Goal: Download file/media

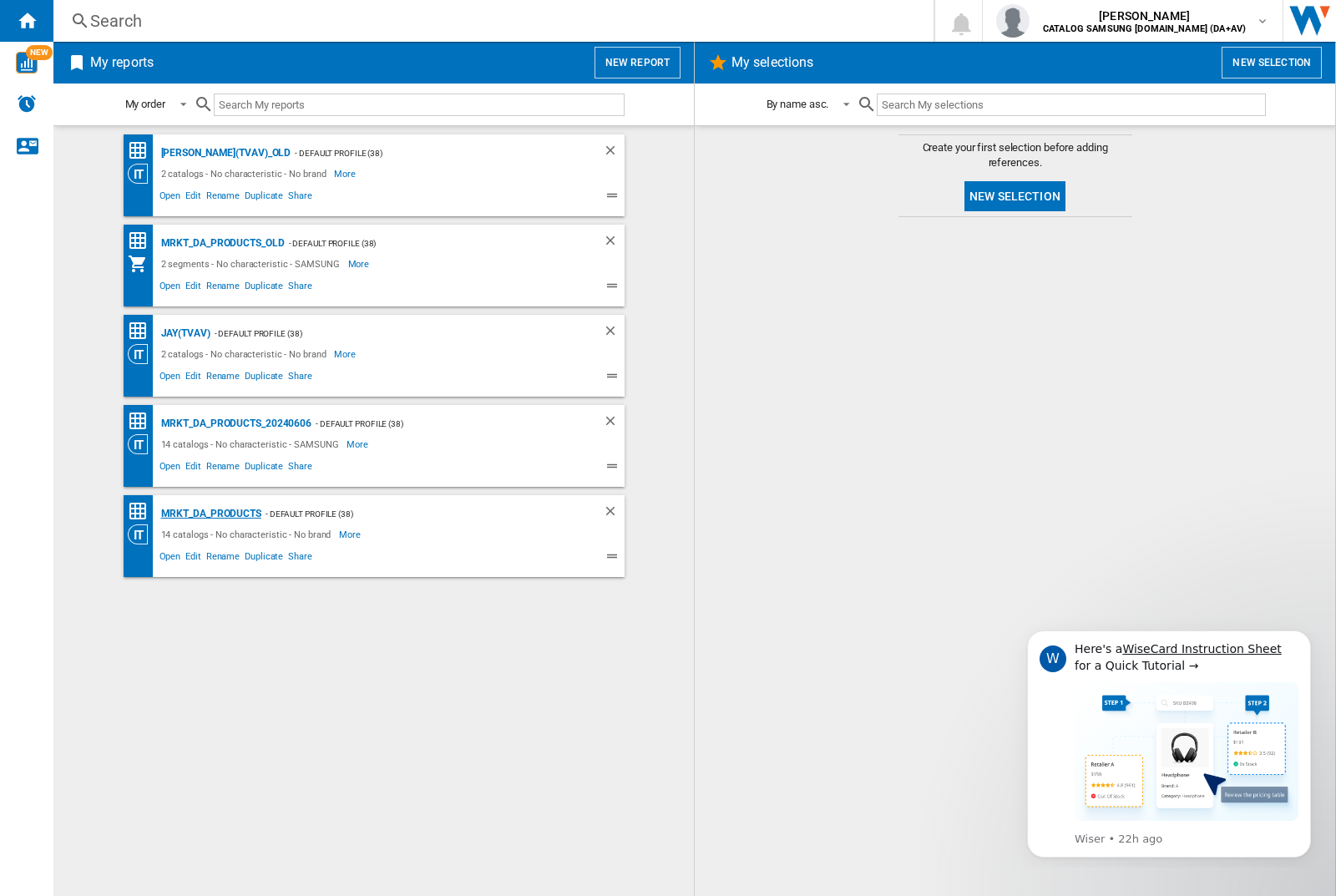
click at [211, 513] on div "MRKT_DA_PRODUCTS" at bounding box center [209, 514] width 104 height 21
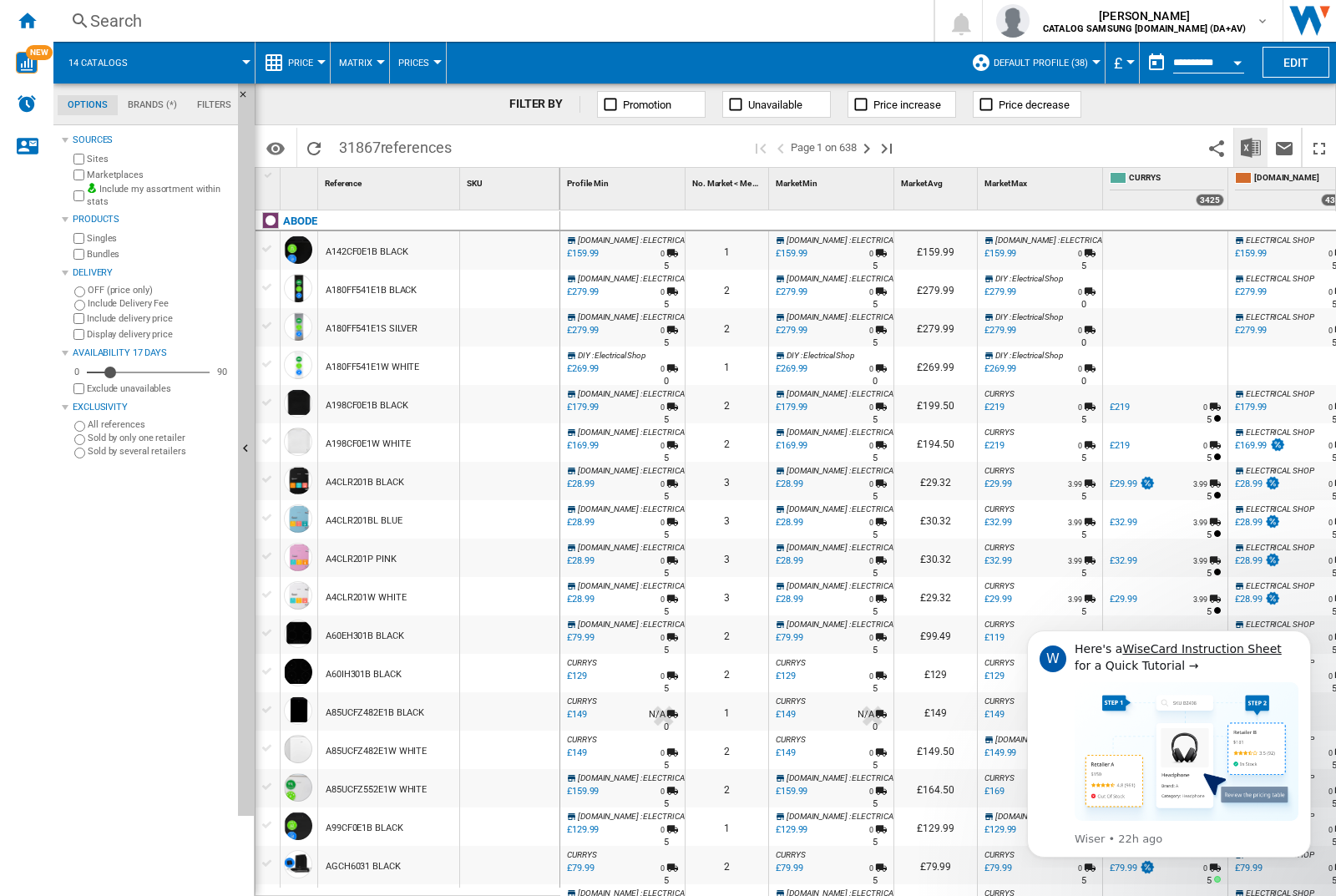
click at [1250, 146] on img "Download in Excel" at bounding box center [1250, 147] width 20 height 20
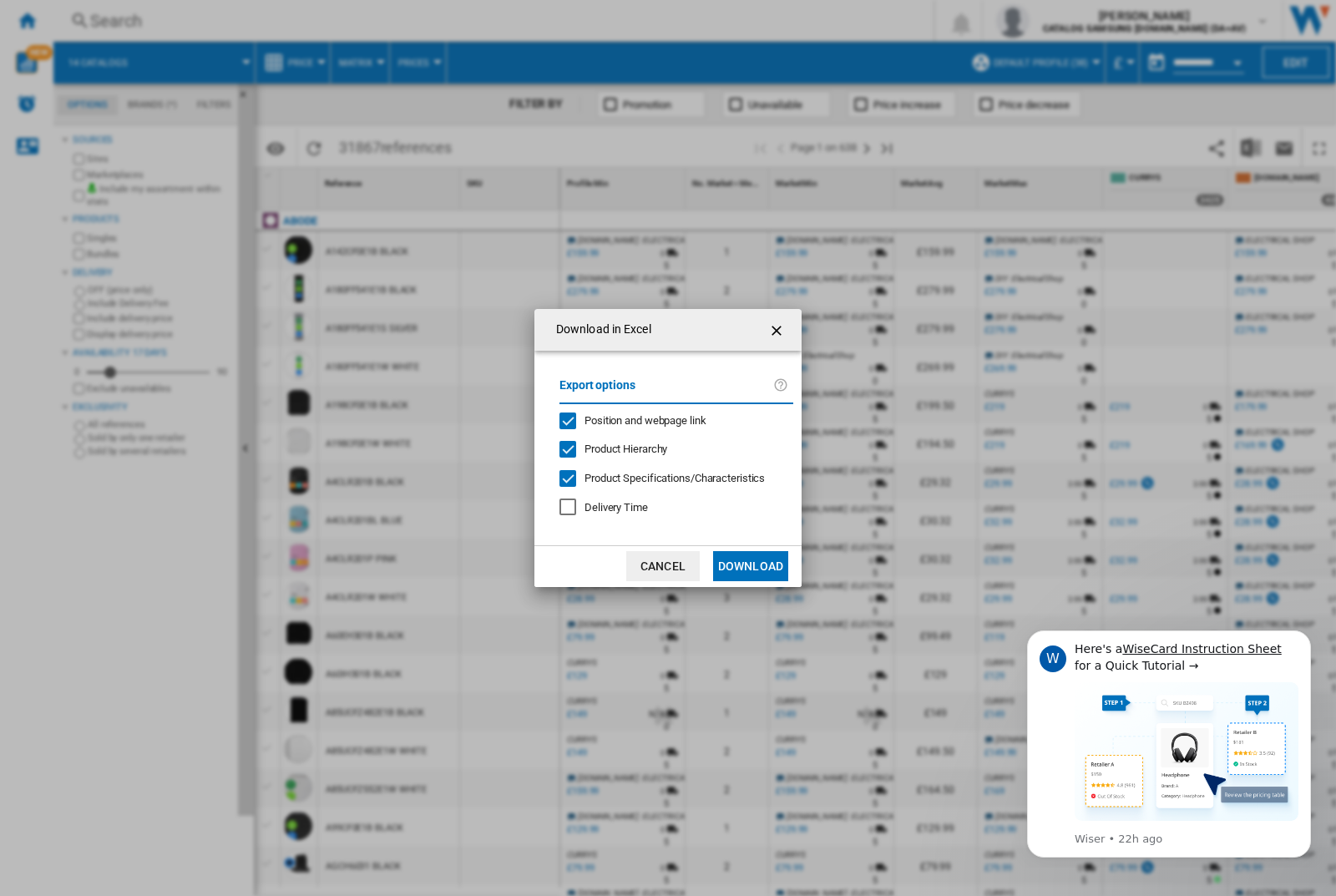
click at [634, 419] on span "Position and webpage link" at bounding box center [645, 420] width 122 height 12
click at [751, 566] on button "Download" at bounding box center [751, 566] width 75 height 30
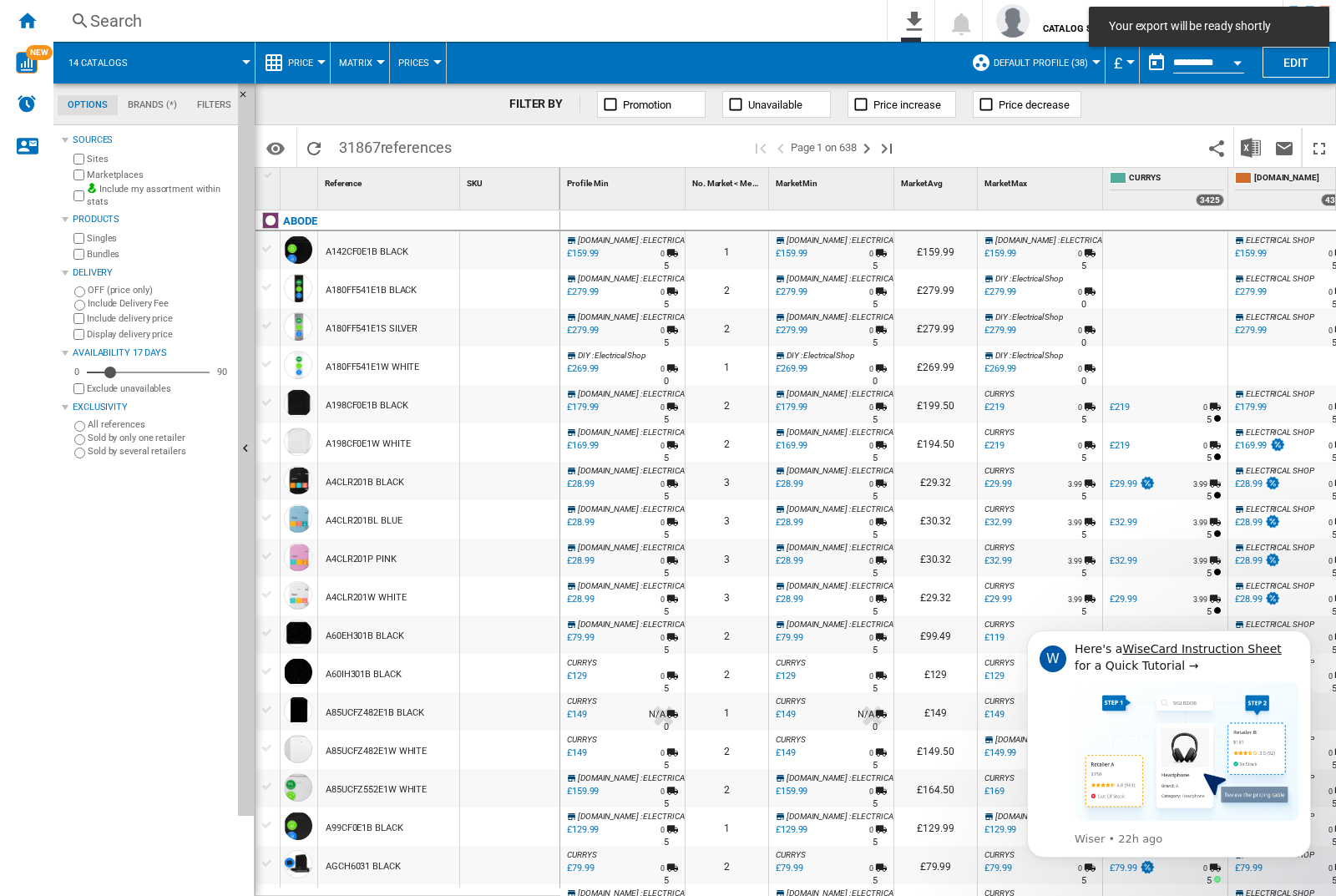
click at [1255, 116] on div "FILTER BY Promotion Unavailable Price increase Price decrease" at bounding box center [795, 104] width 1081 height 42
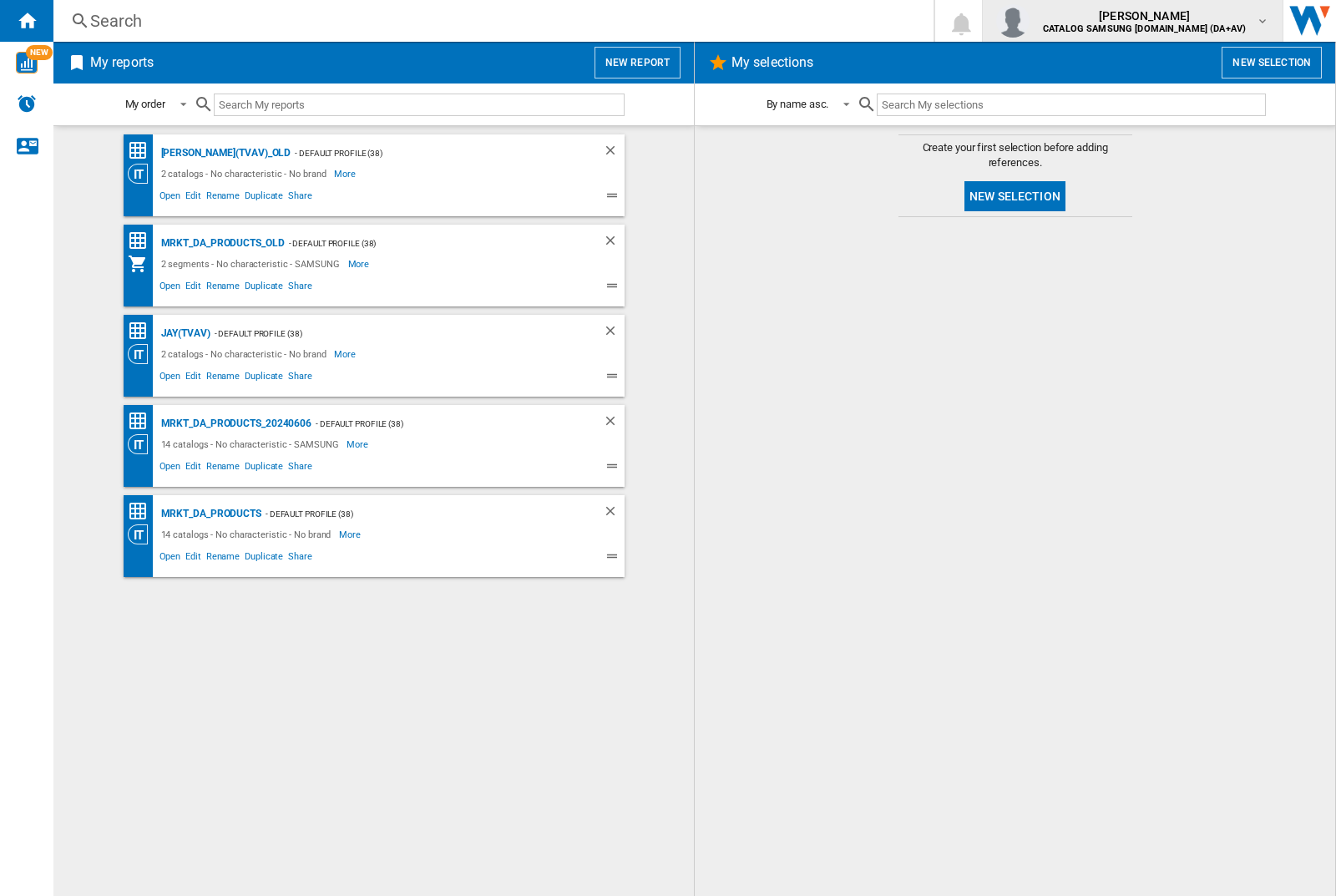
click at [1030, 21] on img "button" at bounding box center [1013, 21] width 34 height 34
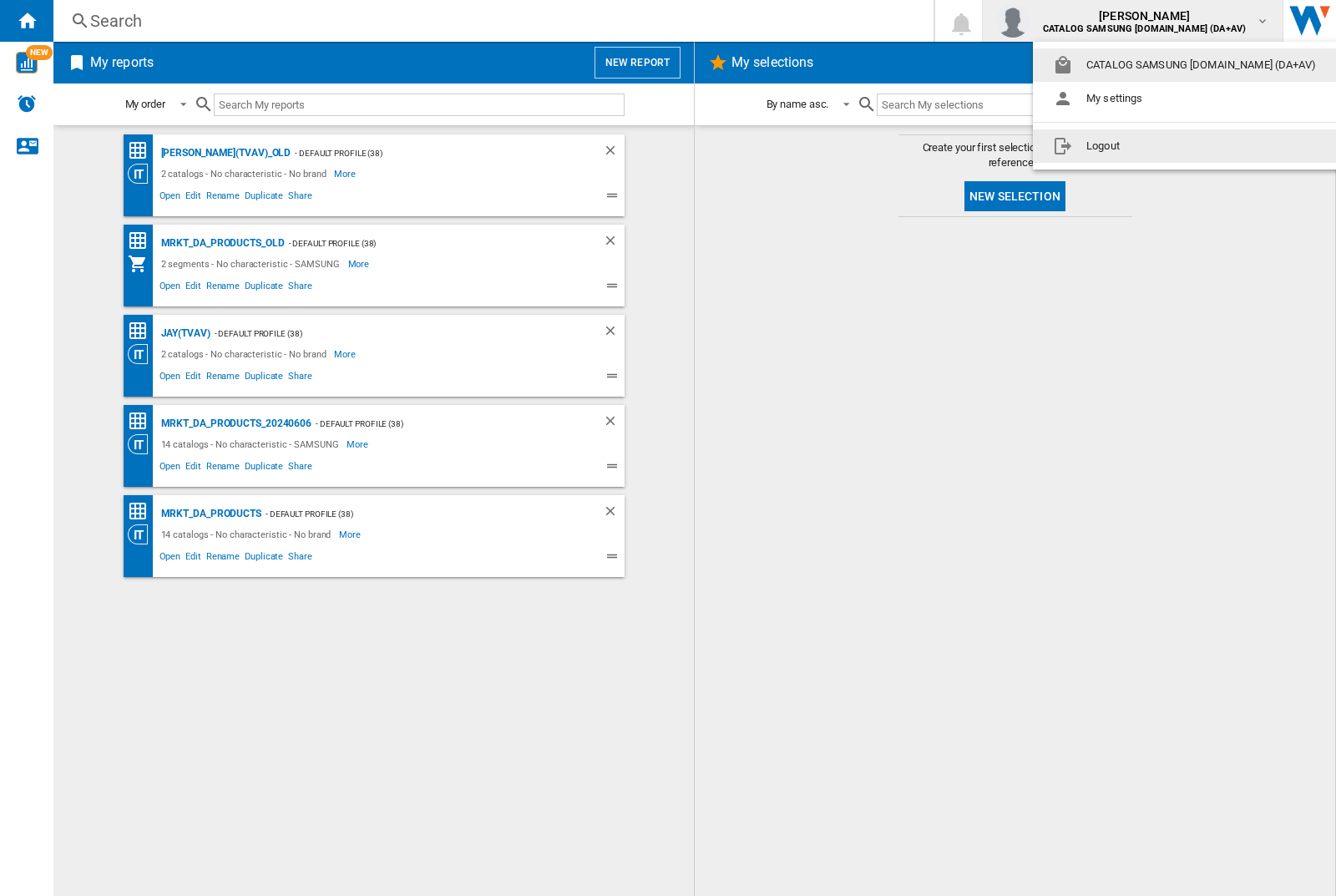
click at [1162, 146] on button "Logout" at bounding box center [1188, 146] width 310 height 34
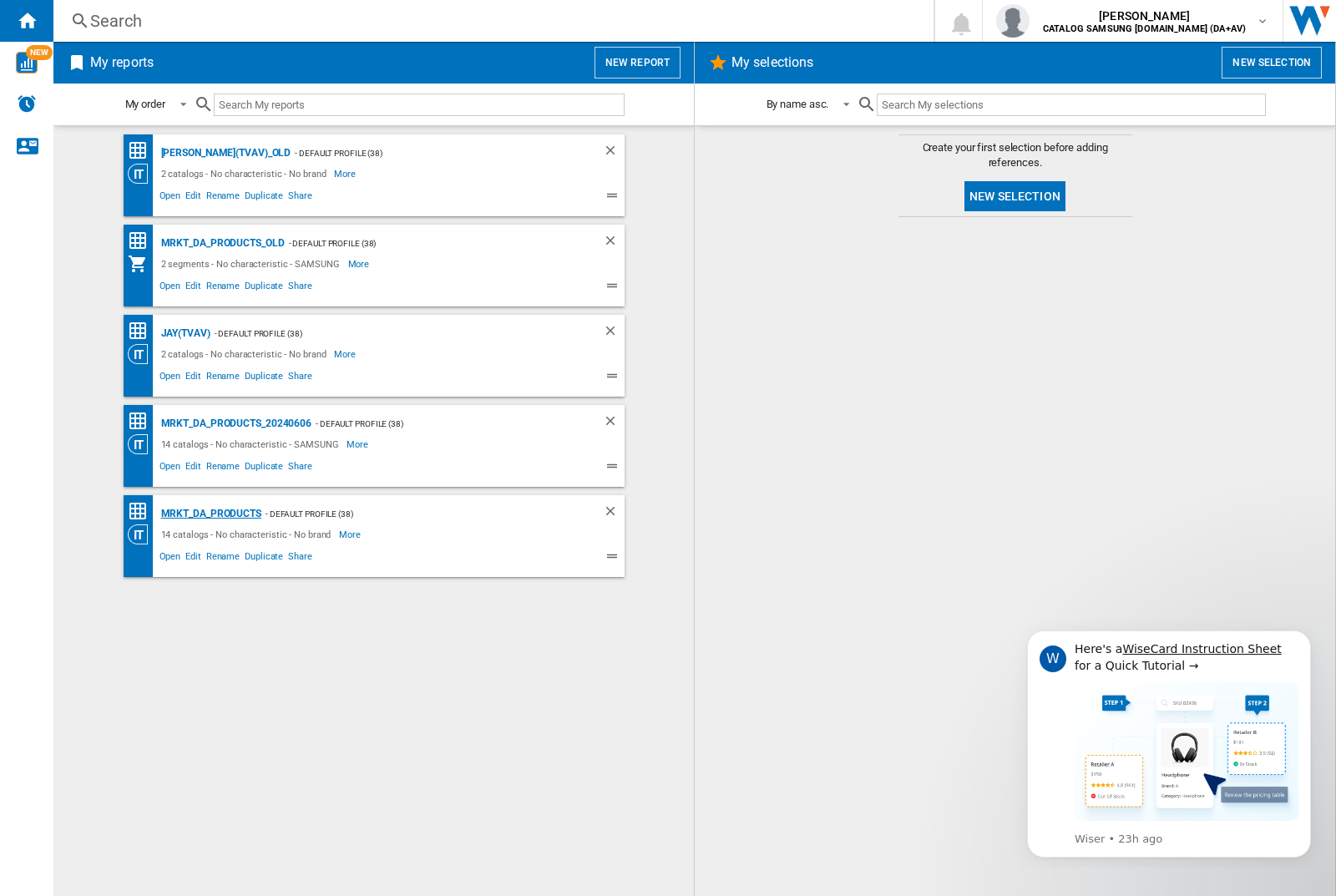
click at [211, 513] on div "MRKT_DA_PRODUCTS" at bounding box center [209, 514] width 104 height 21
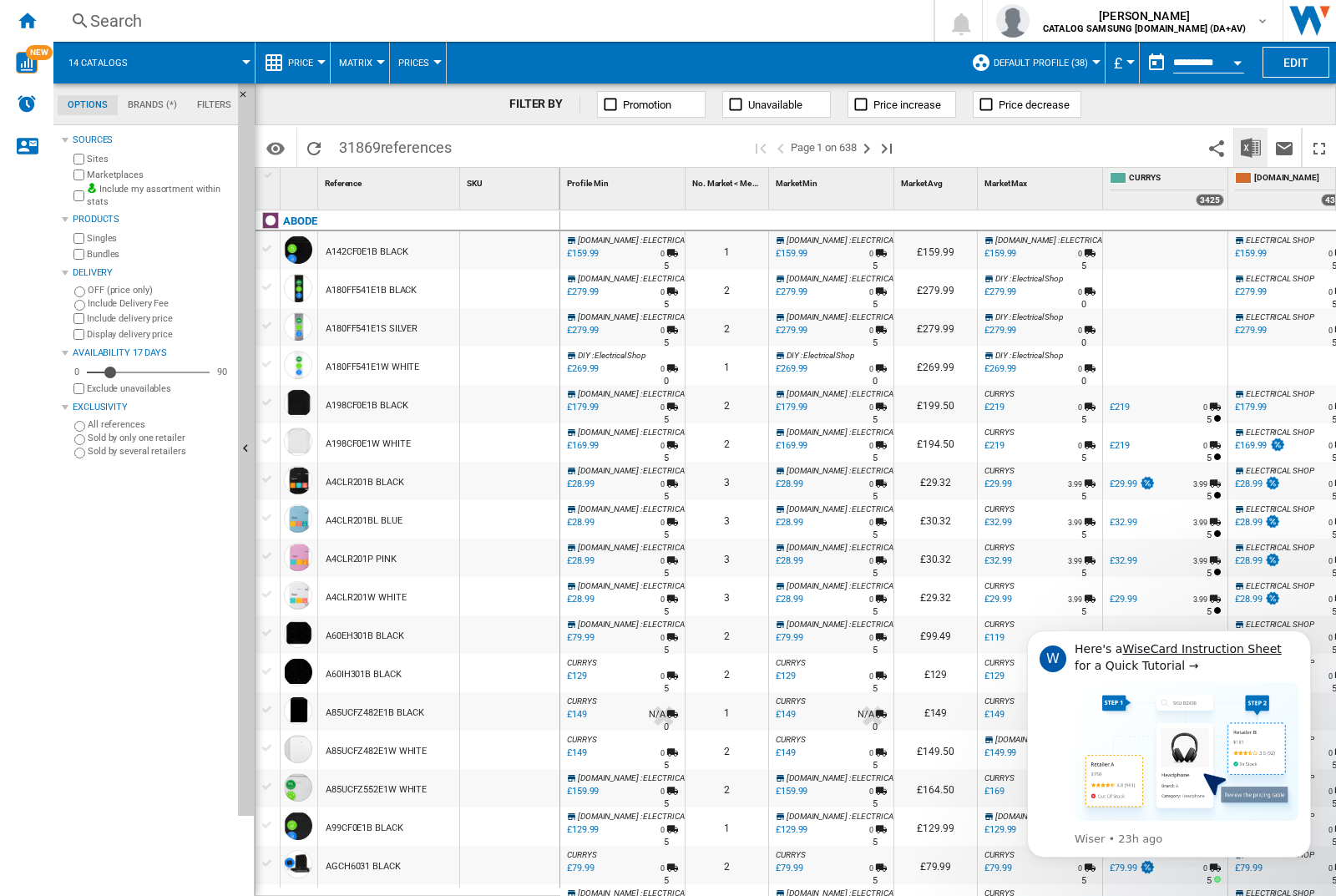
click at [1250, 146] on img "Download in Excel" at bounding box center [1250, 147] width 20 height 20
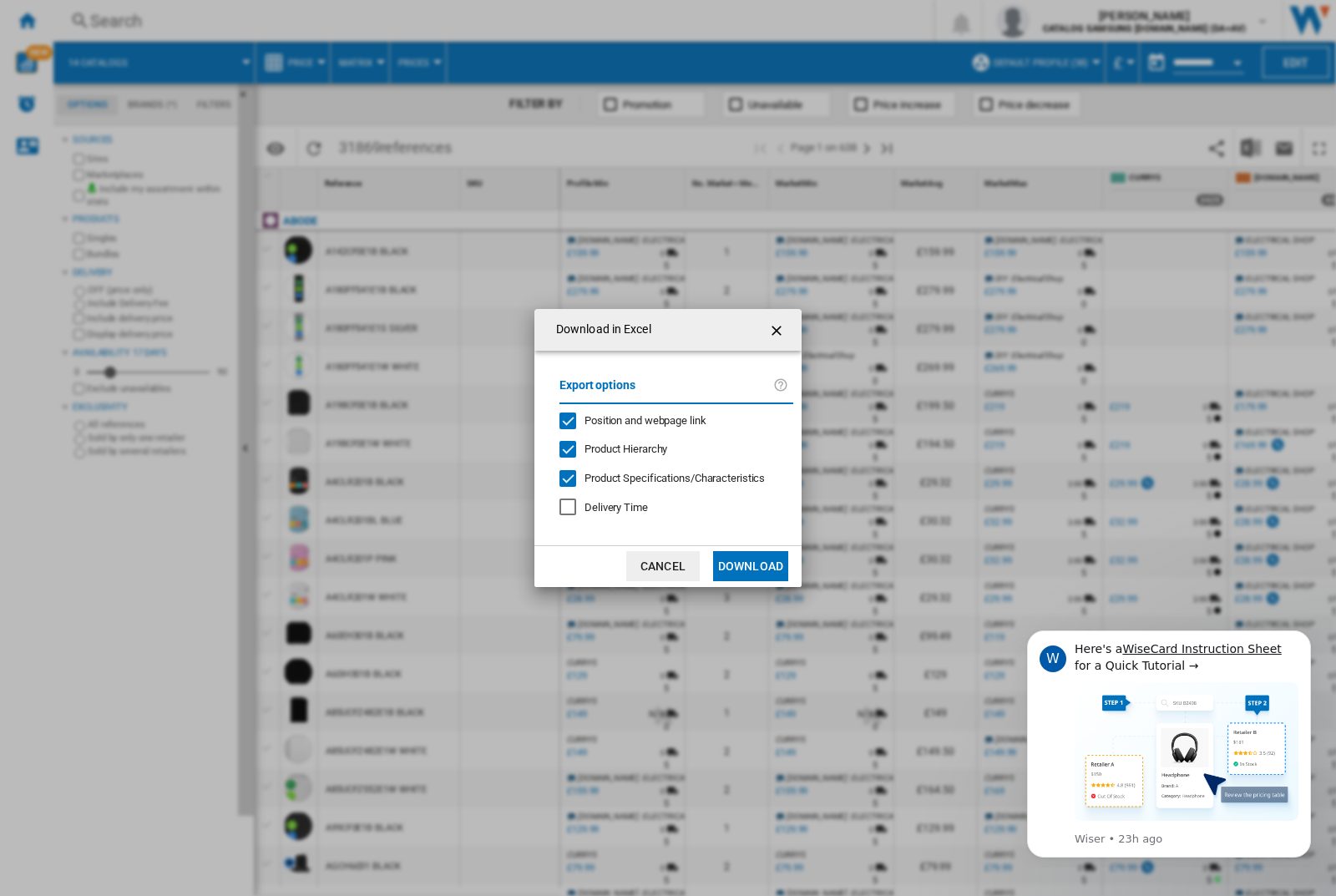
click at [634, 419] on span "Position and webpage link" at bounding box center [645, 420] width 122 height 12
click at [751, 566] on button "Download" at bounding box center [751, 566] width 75 height 30
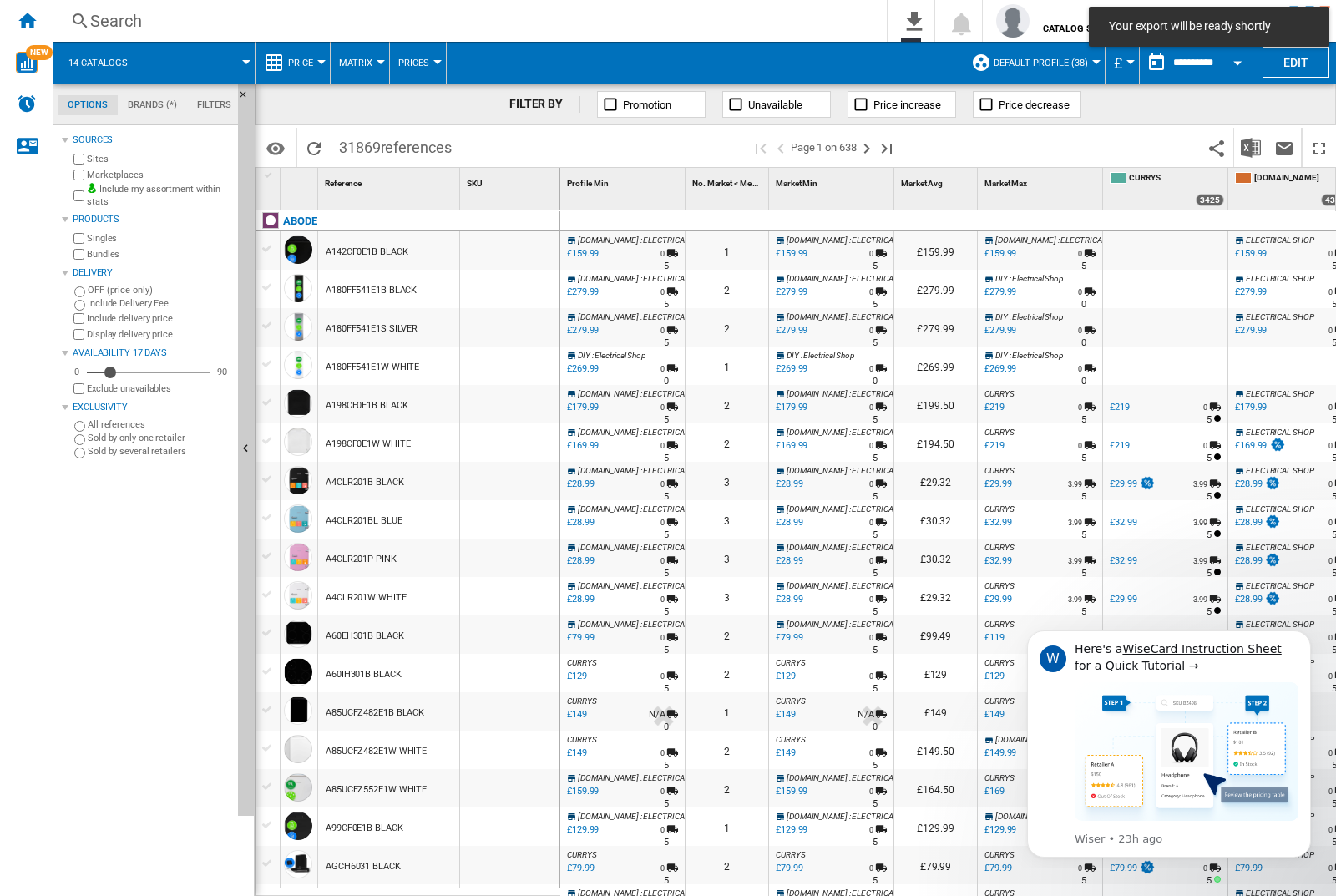
click at [1255, 116] on div "FILTER BY Promotion Unavailable Price increase Price decrease" at bounding box center [795, 104] width 1081 height 42
